Goal: Task Accomplishment & Management: Use online tool/utility

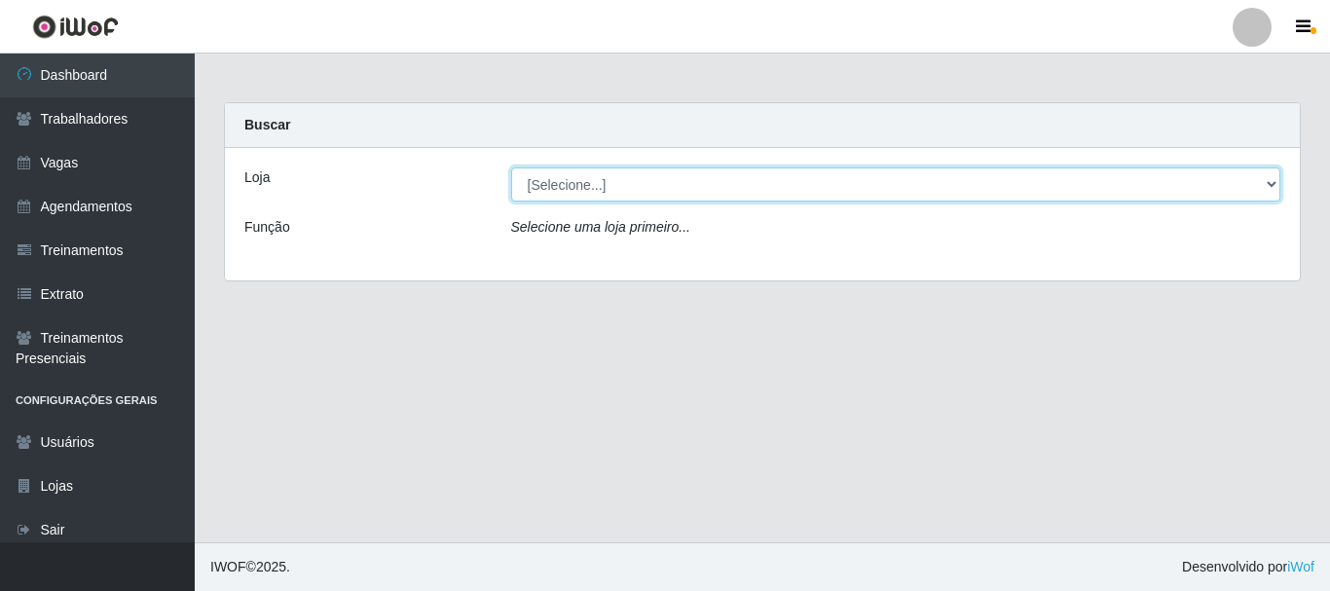
click at [567, 184] on select "[Selecione...] SuperFácil Atacado - [PERSON_NAME]" at bounding box center [896, 184] width 770 height 34
select select "399"
click at [511, 167] on select "[Selecione...] SuperFácil Atacado - [PERSON_NAME]" at bounding box center [896, 184] width 770 height 34
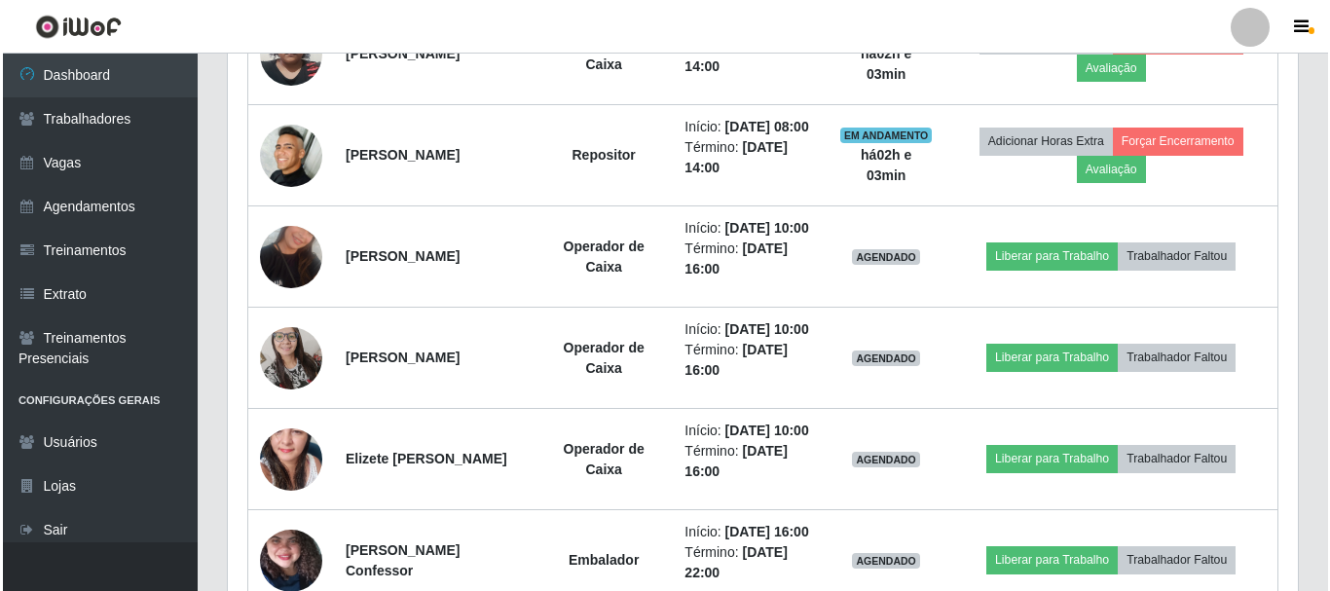
scroll to position [1266, 0]
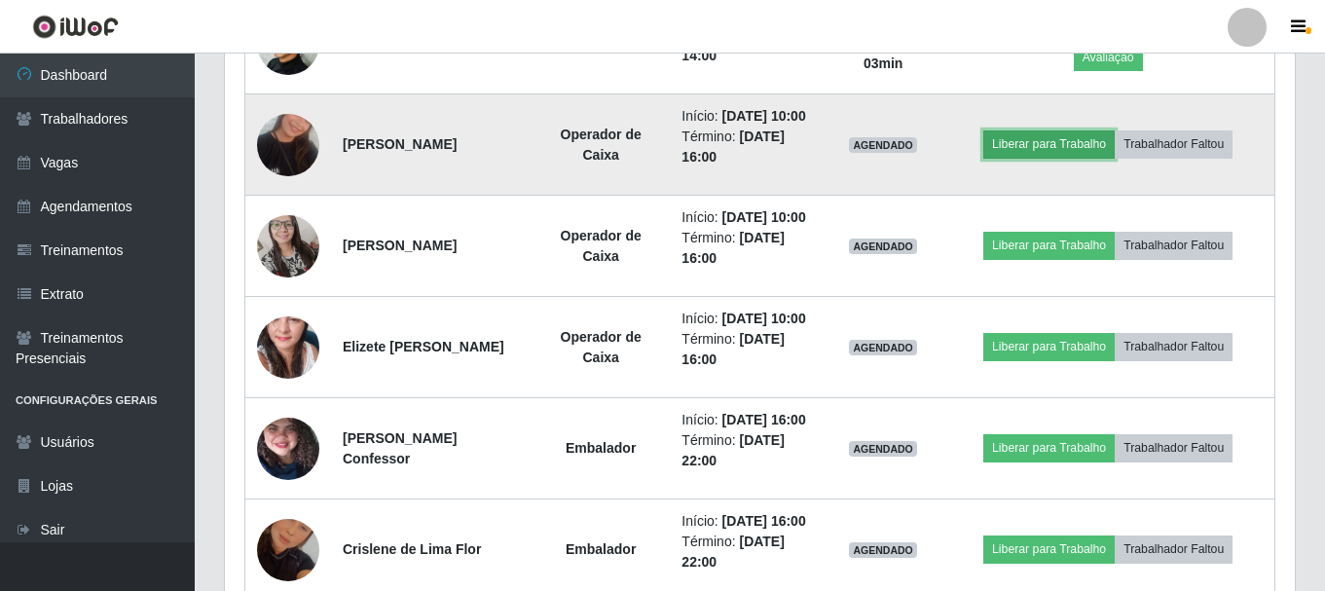
click at [1091, 158] on button "Liberar para Trabalho" at bounding box center [1048, 143] width 131 height 27
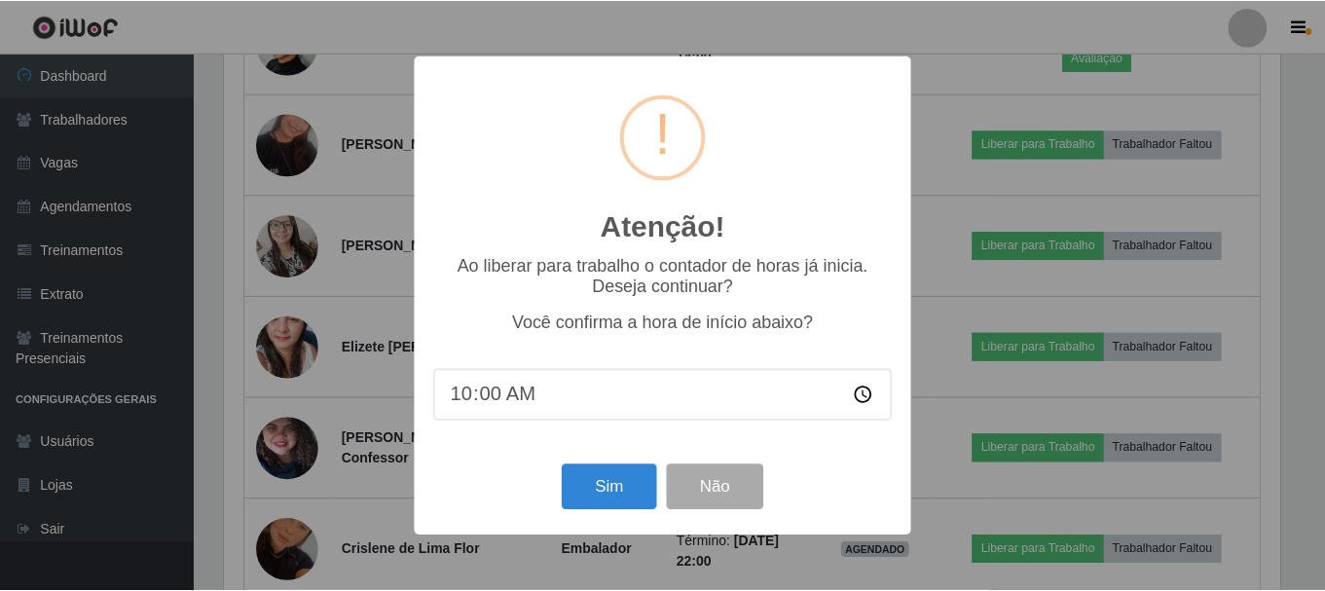
scroll to position [404, 1060]
click at [627, 496] on button "Sim" at bounding box center [611, 487] width 94 height 46
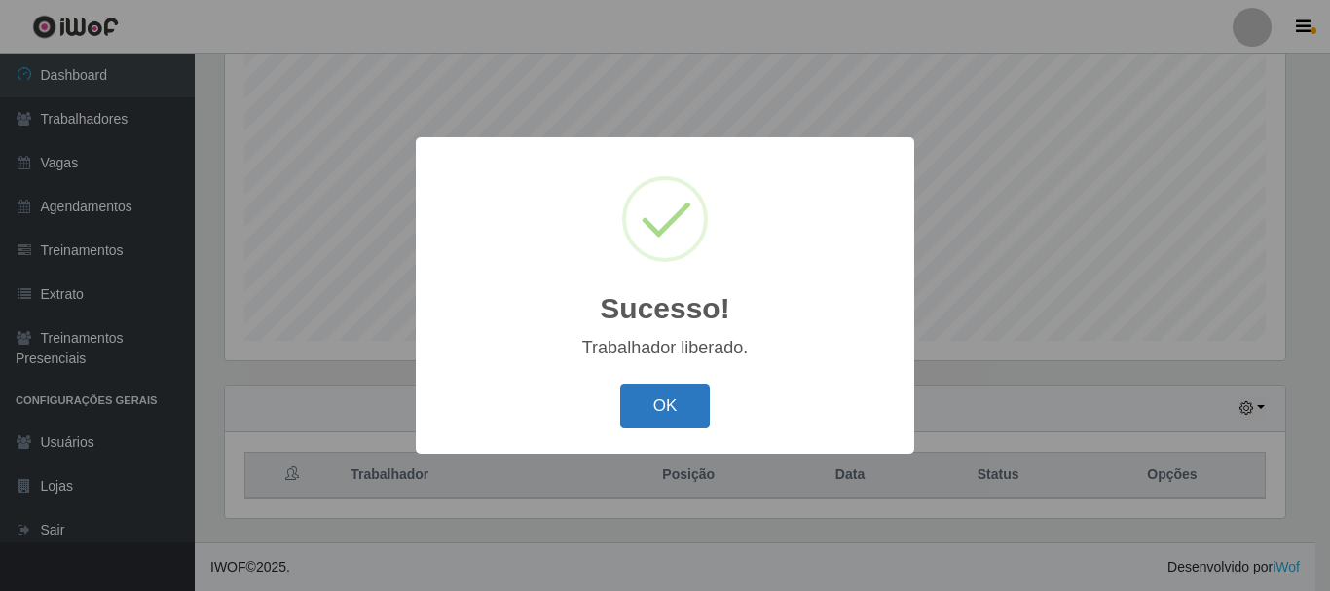
click at [667, 414] on button "OK" at bounding box center [665, 407] width 91 height 46
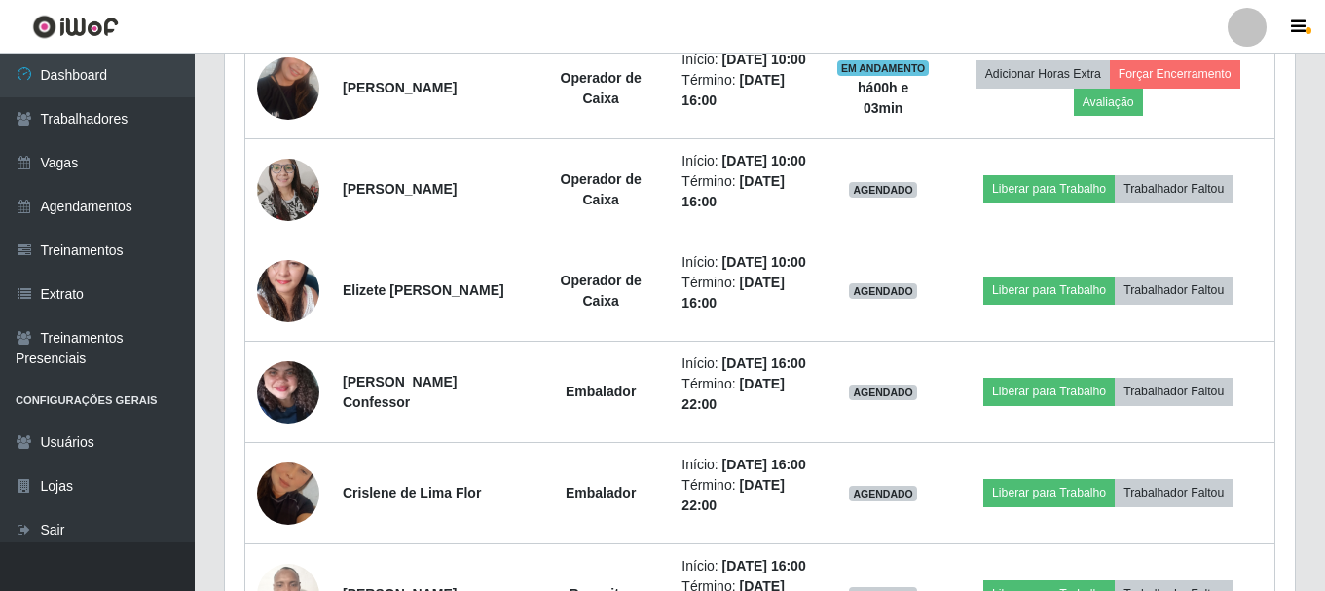
scroll to position [1426, 0]
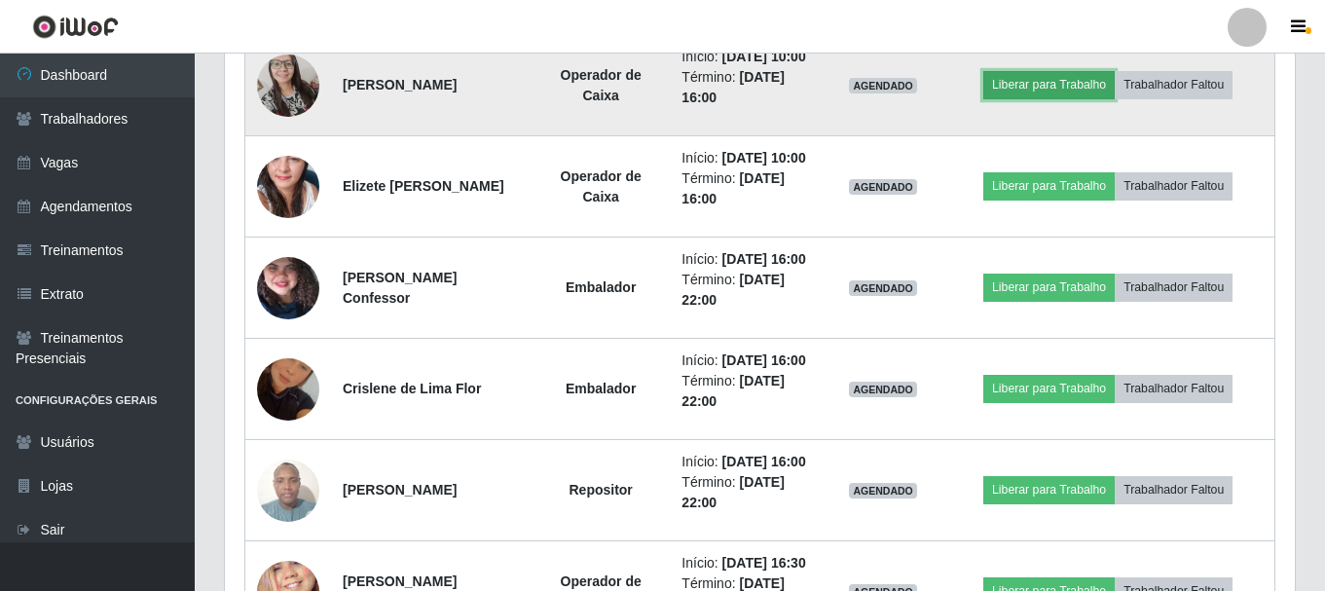
click at [1046, 98] on button "Liberar para Trabalho" at bounding box center [1048, 84] width 131 height 27
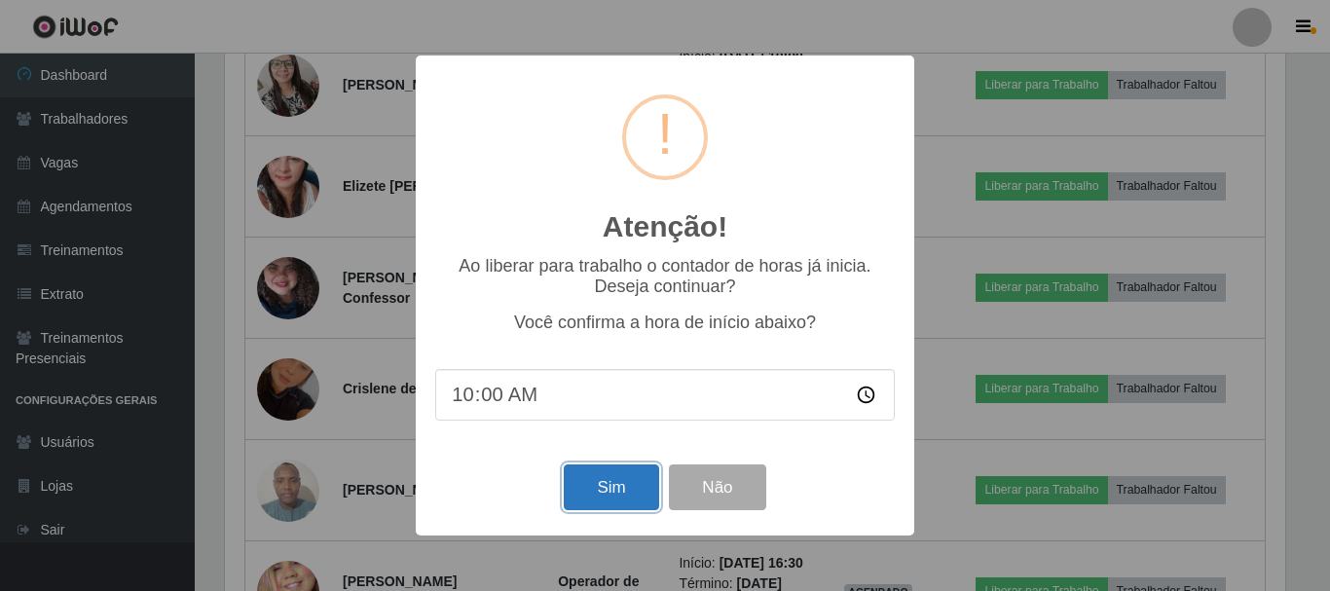
click at [605, 489] on button "Sim" at bounding box center [611, 487] width 94 height 46
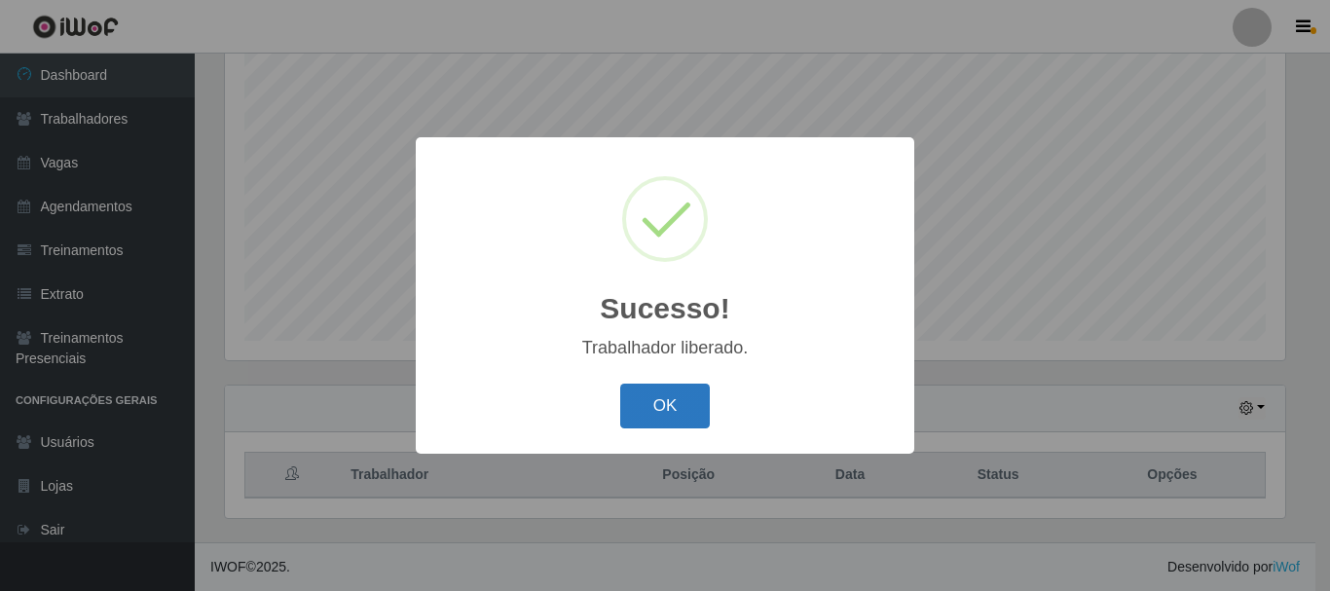
click at [675, 401] on button "OK" at bounding box center [665, 407] width 91 height 46
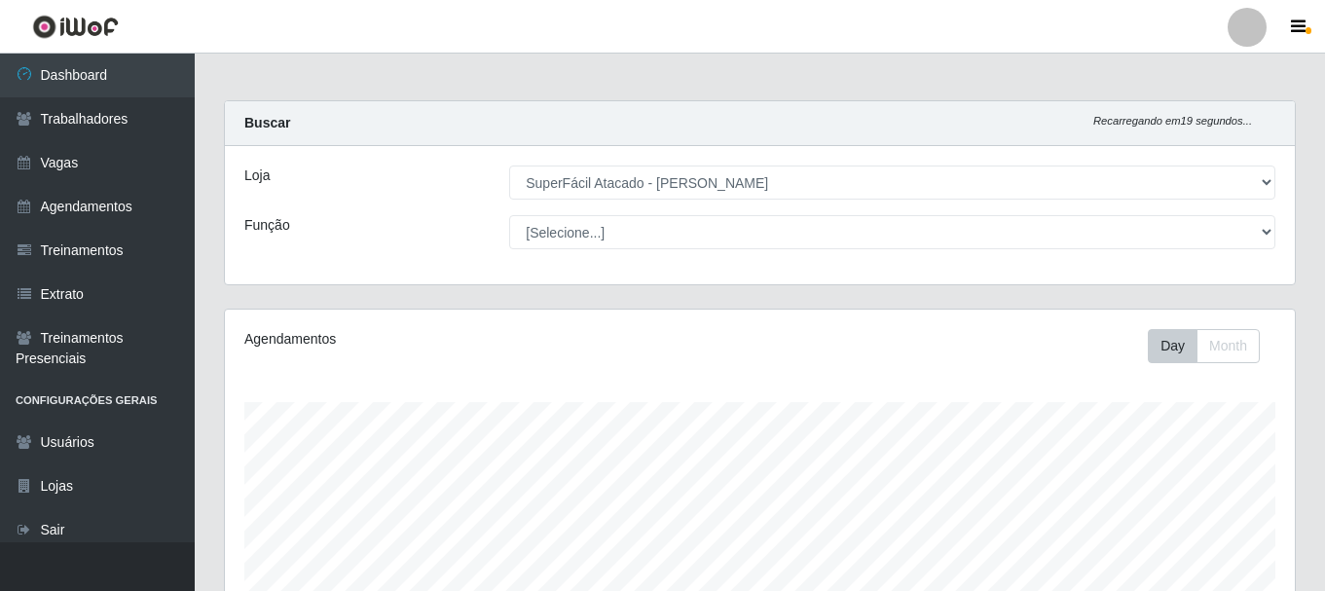
scroll to position [0, 0]
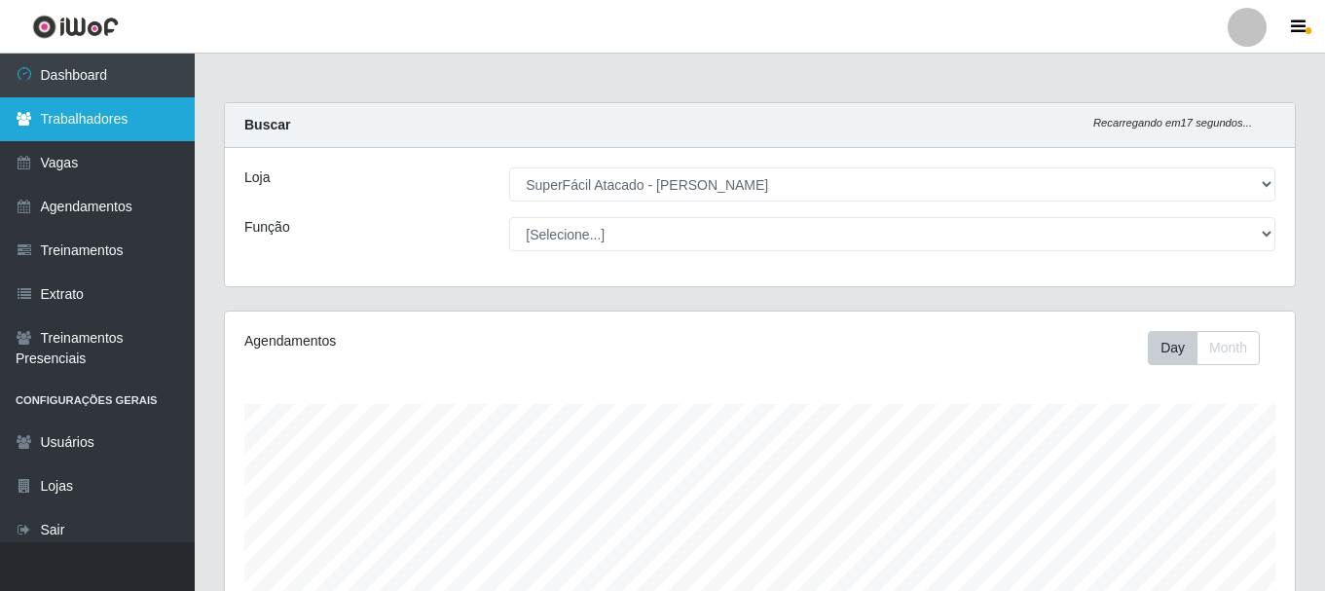
click at [84, 110] on link "Trabalhadores" at bounding box center [97, 119] width 195 height 44
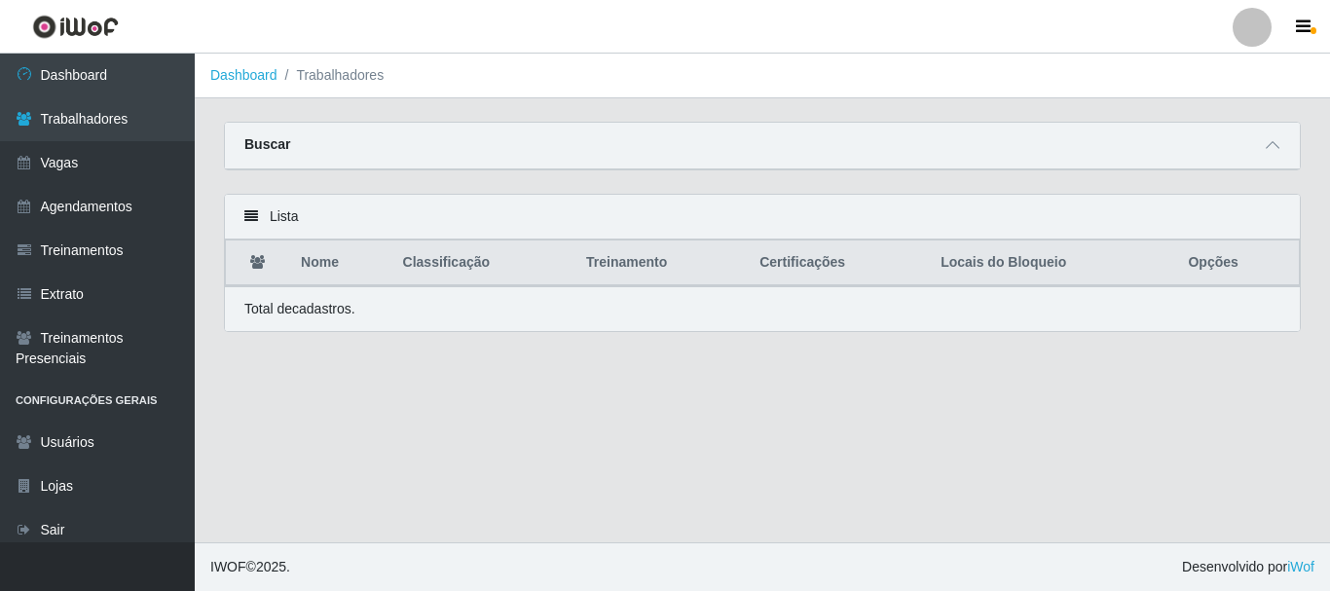
click at [100, 34] on img at bounding box center [75, 27] width 87 height 24
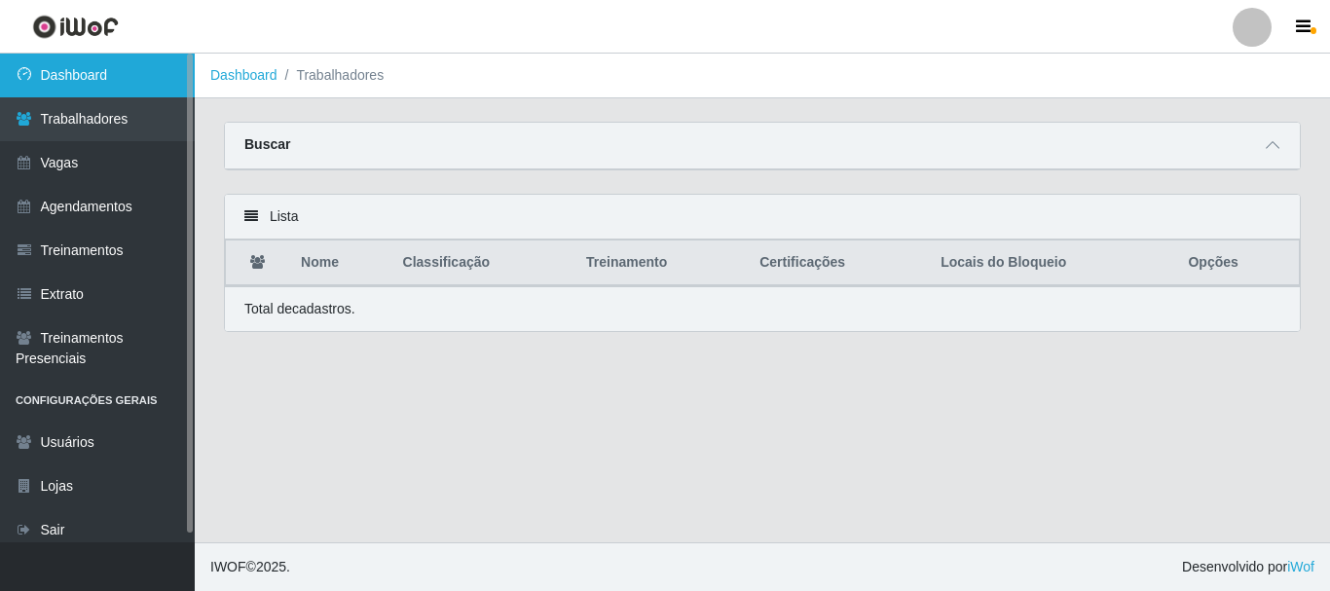
click at [96, 87] on link "Dashboard" at bounding box center [97, 76] width 195 height 44
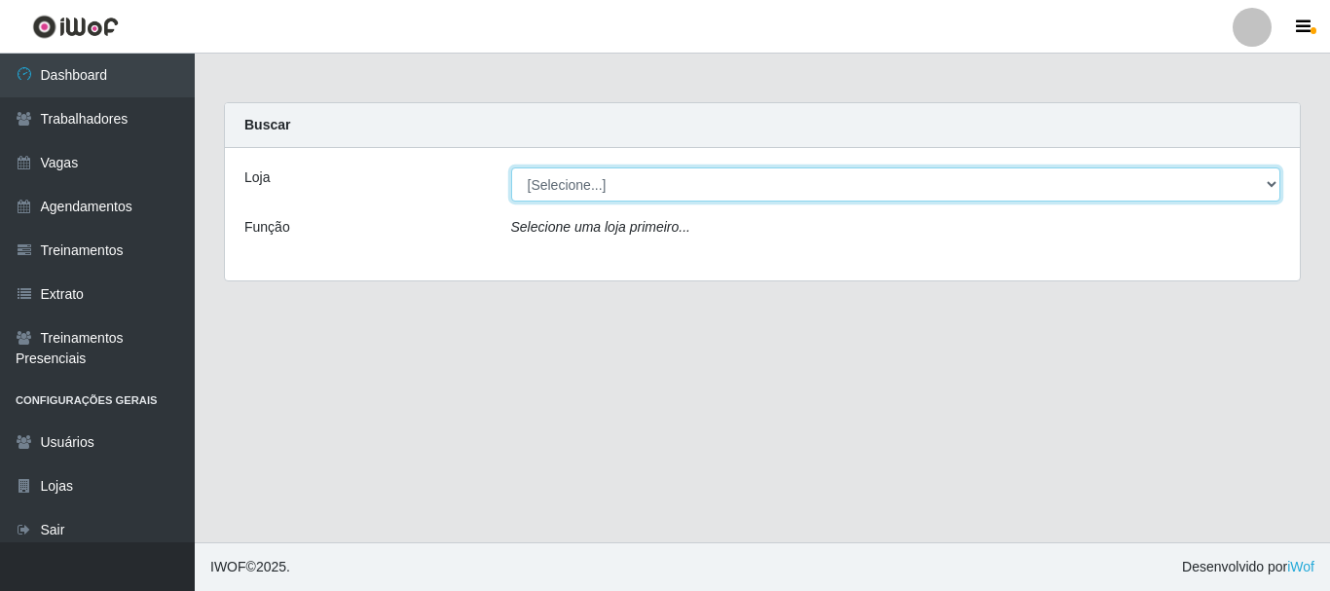
click at [651, 184] on select "[Selecione...] SuperFácil Atacado - [PERSON_NAME]" at bounding box center [896, 184] width 770 height 34
click at [511, 167] on select "[Selecione...] SuperFácil Atacado - [PERSON_NAME]" at bounding box center [896, 184] width 770 height 34
click at [663, 187] on select "[Selecione...] SuperFácil Atacado - [PERSON_NAME]" at bounding box center [896, 184] width 770 height 34
select select "399"
click at [511, 167] on select "[Selecione...] SuperFácil Atacado - [PERSON_NAME]" at bounding box center [896, 184] width 770 height 34
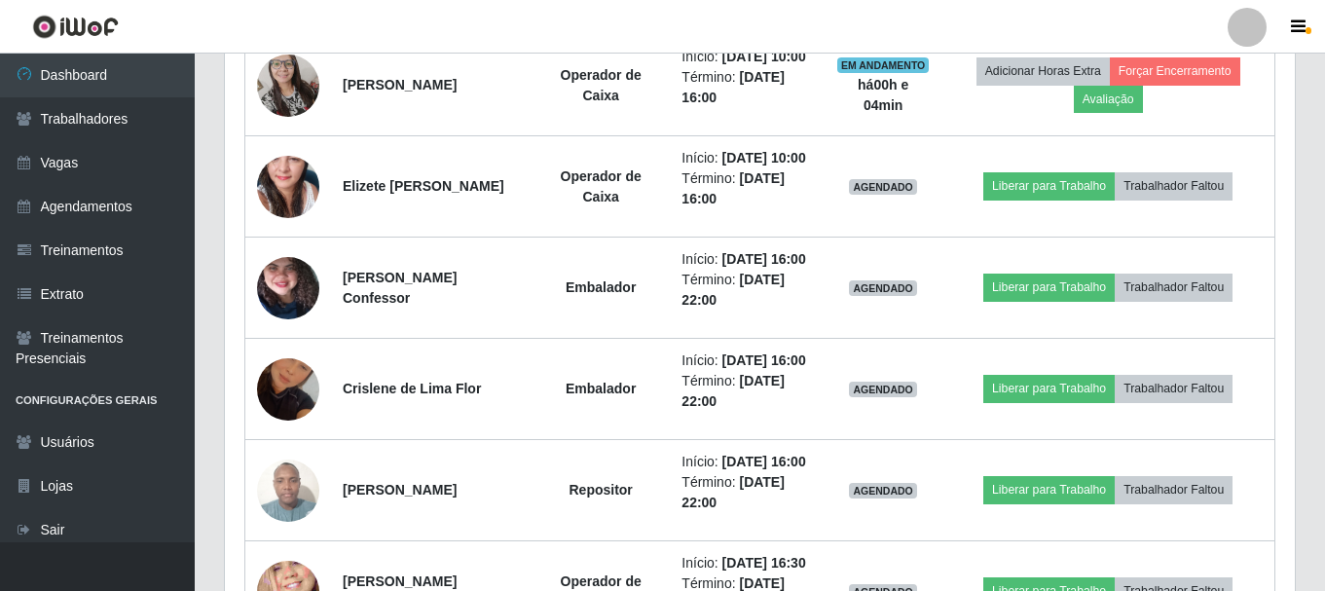
scroll to position [1460, 0]
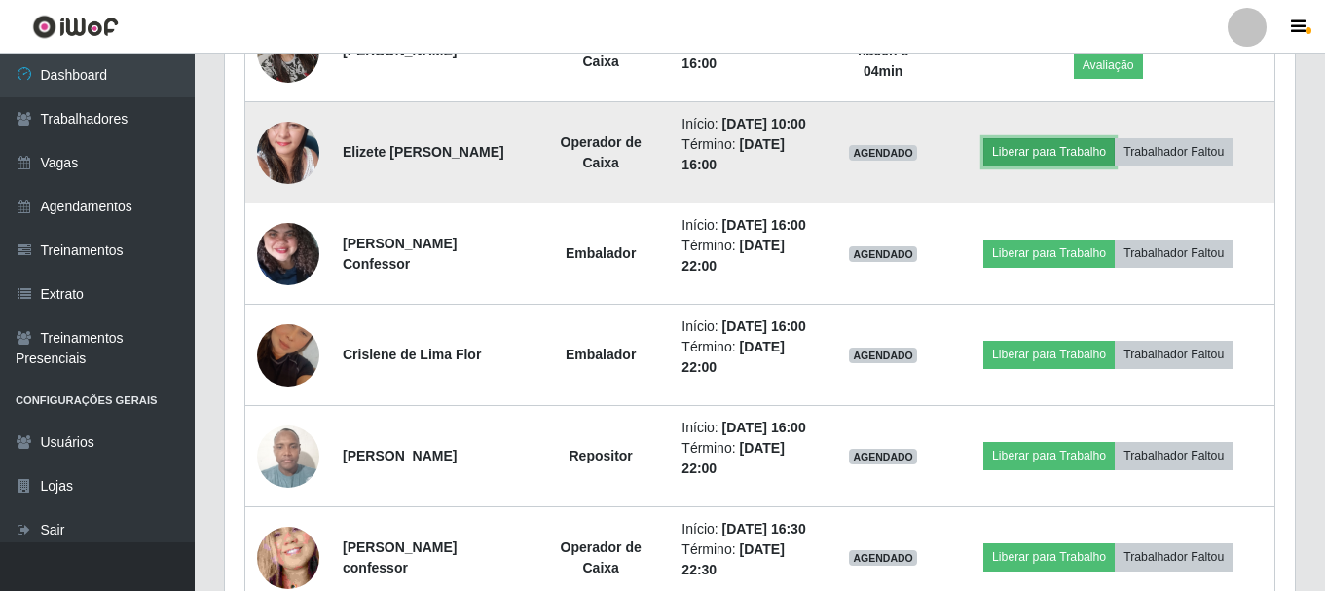
click at [1031, 166] on button "Liberar para Trabalho" at bounding box center [1048, 151] width 131 height 27
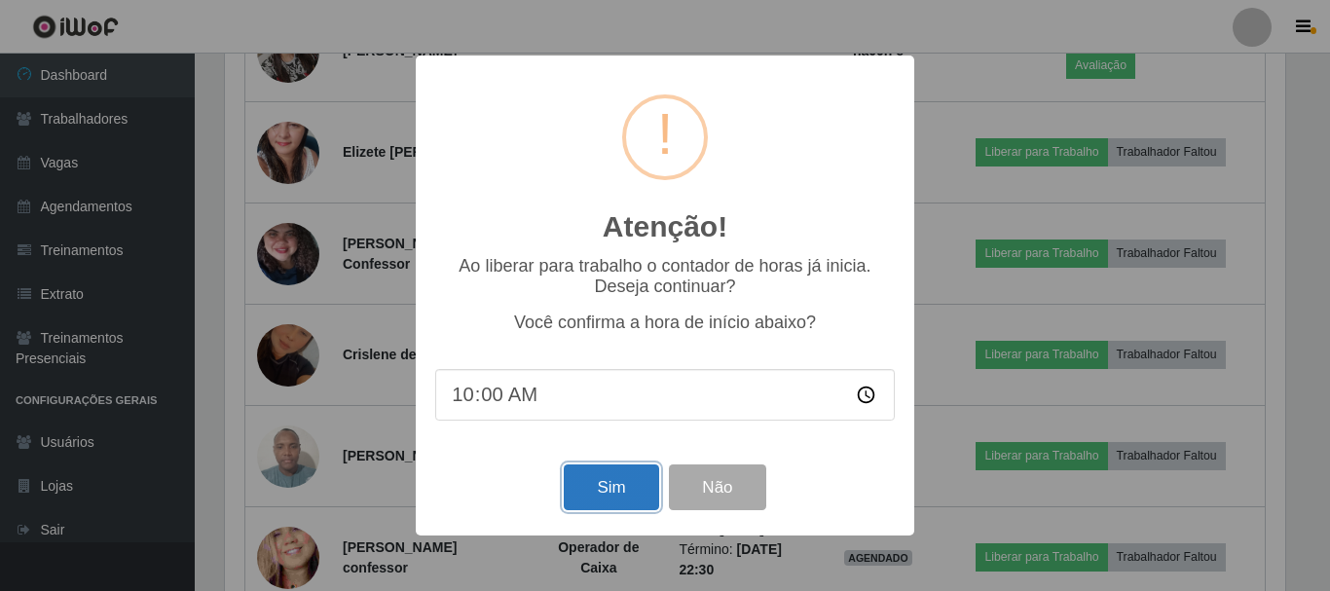
click at [616, 490] on button "Sim" at bounding box center [611, 487] width 94 height 46
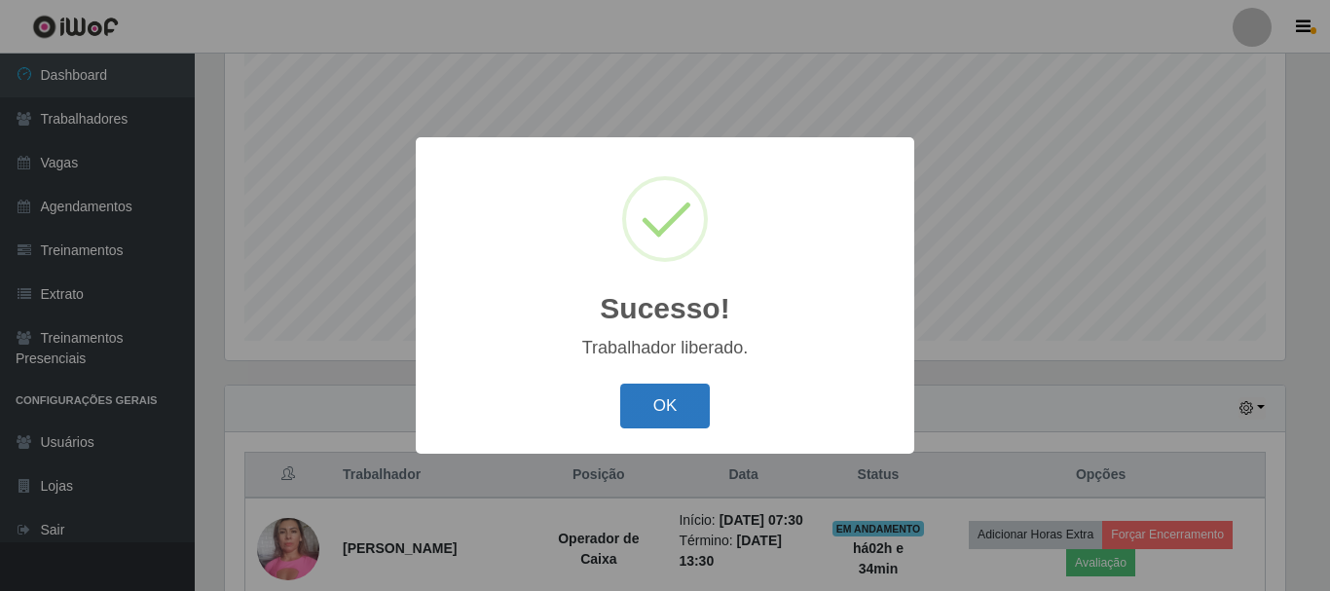
click at [644, 421] on button "OK" at bounding box center [665, 407] width 91 height 46
